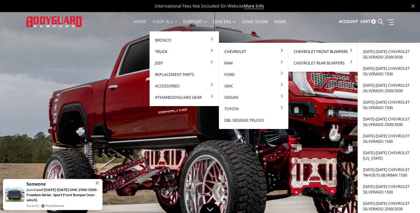
click at [298, 53] on link "Chevrolet Front Bumpers" at bounding box center [323, 51] width 65 height 11
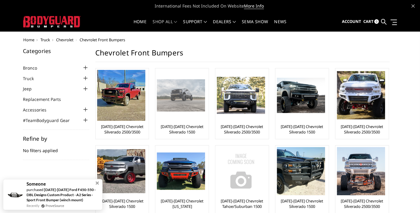
click at [184, 110] on img at bounding box center [181, 95] width 48 height 32
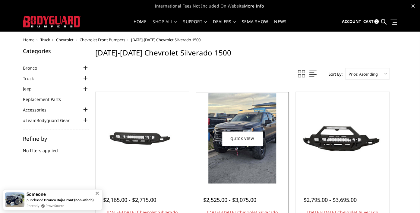
scroll to position [95, 0]
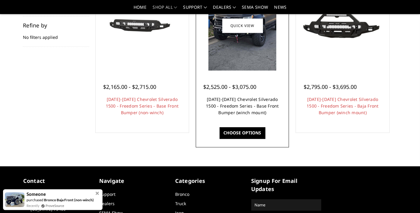
click at [245, 115] on link "2022-2025 Chevrolet Silverado 1500 - Freedom Series - Base Front Bumper (winch …" at bounding box center [242, 105] width 73 height 19
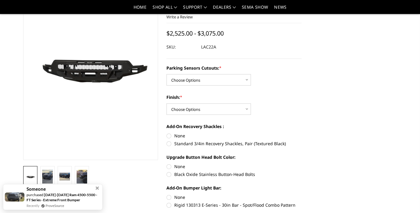
scroll to position [64, 0]
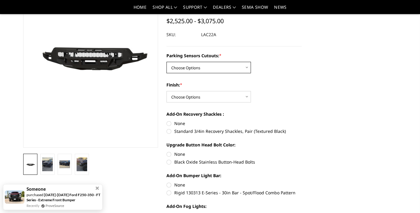
click at [166, 62] on select "Choose Options Yes - I have parking sensors No - I do NOT have parking sensors" at bounding box center [208, 67] width 84 height 11
select select "1664"
click option "Yes - I have parking sensors" at bounding box center [0, 0] width 0 height 0
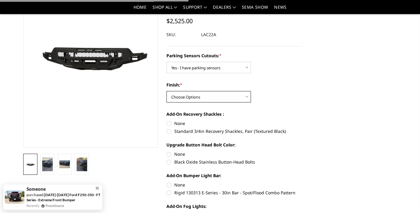
click at [166, 91] on select "Choose Options Bare Metal Texture Black Powder Coat" at bounding box center [208, 96] width 84 height 11
select select "1611"
click option "Texture Black Powder Coat" at bounding box center [0, 0] width 0 height 0
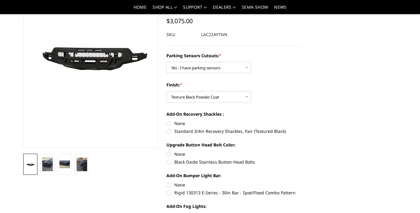
click at [167, 133] on label "Standard 3/4in Recovery Shackles, Pair (Textured Black)" at bounding box center [233, 131] width 135 height 6
click at [301, 121] on input "Standard 3/4in Recovery Shackles, Pair (Textured Black)" at bounding box center [301, 120] width 0 height 0
radio input "true"
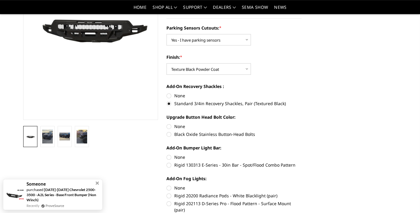
scroll to position [95, 0]
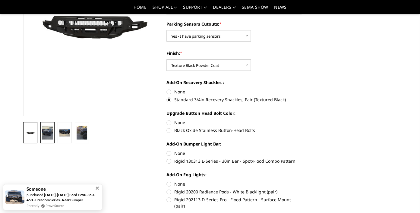
click at [49, 134] on img at bounding box center [47, 133] width 11 height 14
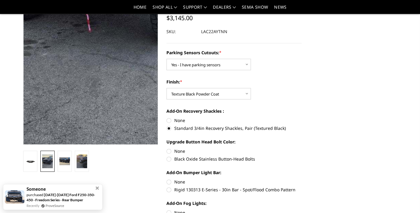
scroll to position [64, 0]
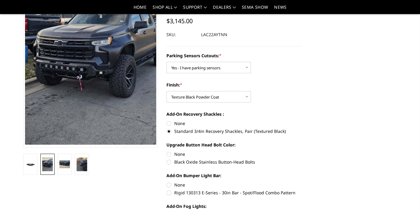
click at [142, 167] on ul at bounding box center [91, 164] width 138 height 21
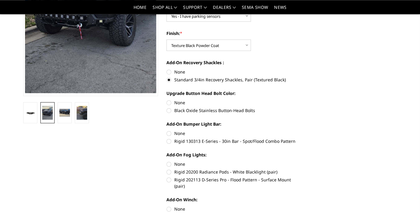
scroll to position [127, 0]
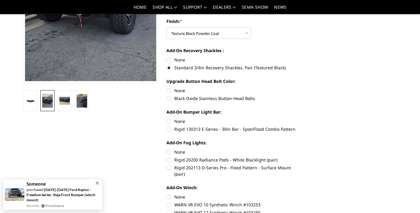
click at [168, 101] on label "Black Oxide Stainless Button-Head Bolts" at bounding box center [233, 98] width 135 height 6
click at [301, 88] on input "Black Oxide Stainless Button-Head Bolts" at bounding box center [301, 87] width 0 height 0
radio input "true"
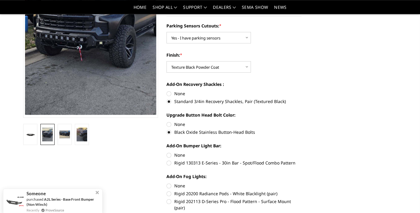
scroll to position [95, 0]
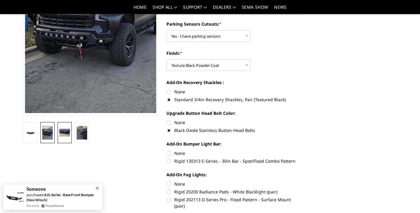
click at [65, 134] on img at bounding box center [64, 133] width 11 height 8
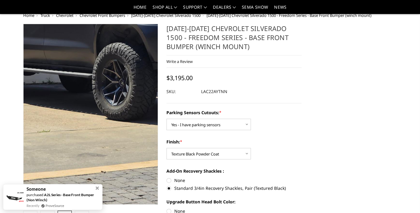
scroll to position [0, 0]
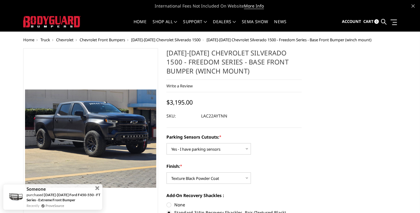
click at [98, 184] on span at bounding box center [97, 185] width 7 height 7
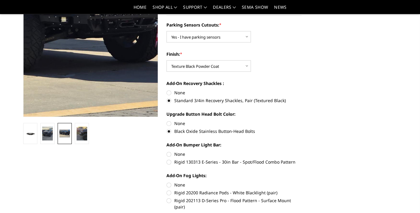
scroll to position [95, 0]
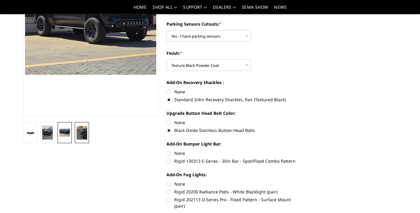
click at [80, 134] on img at bounding box center [82, 133] width 11 height 14
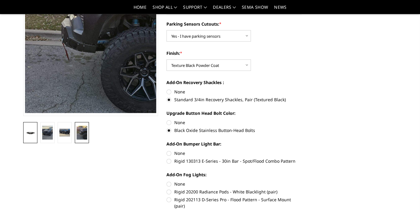
click at [32, 135] on img at bounding box center [30, 133] width 11 height 6
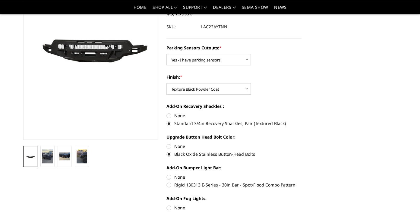
scroll to position [0, 0]
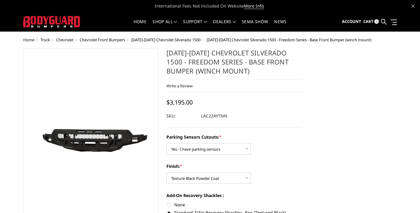
click at [207, 116] on dd "LAC22AYTNN" at bounding box center [214, 116] width 26 height 11
click at [213, 116] on dd "LAC22AYTNN" at bounding box center [214, 116] width 26 height 11
drag, startPoint x: 201, startPoint y: 116, endPoint x: 216, endPoint y: 116, distance: 15.1
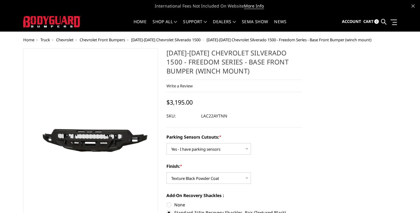
click at [216, 116] on dl "SKU: LAC22AYTNN UPC:" at bounding box center [233, 116] width 135 height 11
drag, startPoint x: 227, startPoint y: 117, endPoint x: 187, endPoint y: 115, distance: 39.8
click at [201, 115] on dd "LAC22AYTNN" at bounding box center [214, 116] width 26 height 11
click at [205, 115] on dd "LAC22AYTNN" at bounding box center [214, 116] width 26 height 11
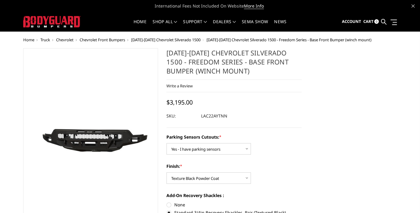
drag, startPoint x: 234, startPoint y: 72, endPoint x: 249, endPoint y: 72, distance: 14.5
click at [249, 72] on h1 "[DATE]-[DATE] Chevrolet Silverado 1500 - Freedom Series - Base Front Bumper (wi…" at bounding box center [233, 64] width 135 height 32
drag, startPoint x: 234, startPoint y: 72, endPoint x: 182, endPoint y: 62, distance: 53.8
click at [182, 62] on h1 "[DATE]-[DATE] Chevrolet Silverado 1500 - Freedom Series - Base Front Bumper (wi…" at bounding box center [233, 64] width 135 height 32
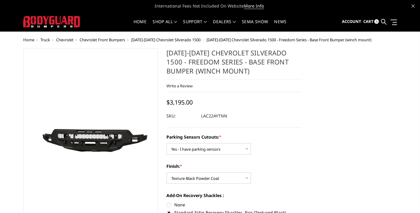
drag, startPoint x: 221, startPoint y: 71, endPoint x: 169, endPoint y: 48, distance: 57.0
drag, startPoint x: 167, startPoint y: 53, endPoint x: 213, endPoint y: 73, distance: 50.5
click at [213, 73] on h1 "[DATE]-[DATE] Chevrolet Silverado 1500 - Freedom Series - Base Front Bumper (wi…" at bounding box center [233, 64] width 135 height 32
